Goal: Task Accomplishment & Management: Use online tool/utility

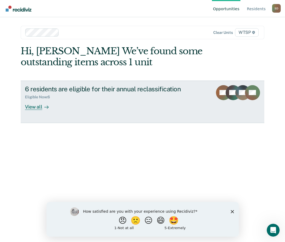
click at [43, 108] on div at bounding box center [45, 107] width 6 height 6
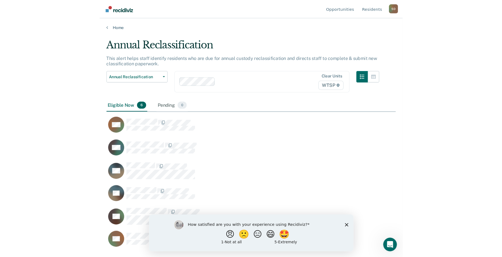
scroll to position [161, 268]
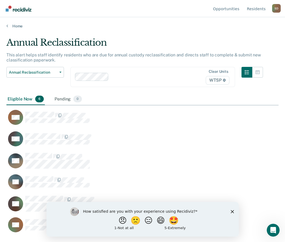
click at [258, 145] on div "Annual Reclassification This alert helps staff identify residents who are due f…" at bounding box center [142, 119] width 272 height 165
click at [231, 209] on div "How satisfied are you with your experience using Recidiviz? 😠 🙁 😑 😄 🤩 1 - Not a…" at bounding box center [142, 219] width 193 height 35
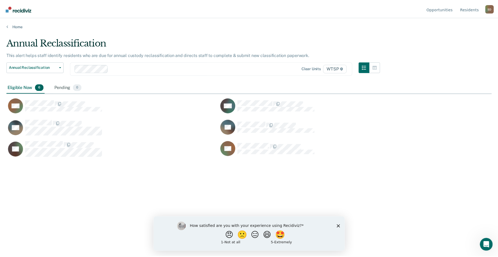
scroll to position [176, 485]
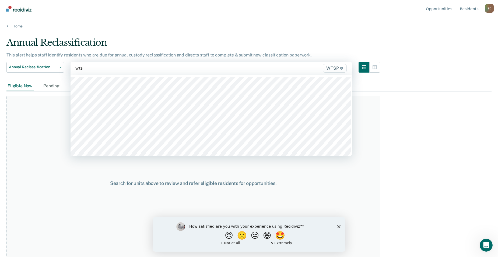
type input "wtsp"
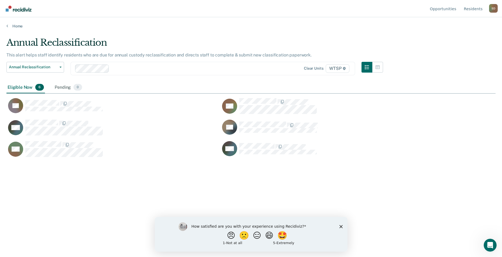
click at [285, 226] on icon "Close survey" at bounding box center [340, 226] width 3 height 3
